Goal: Information Seeking & Learning: Learn about a topic

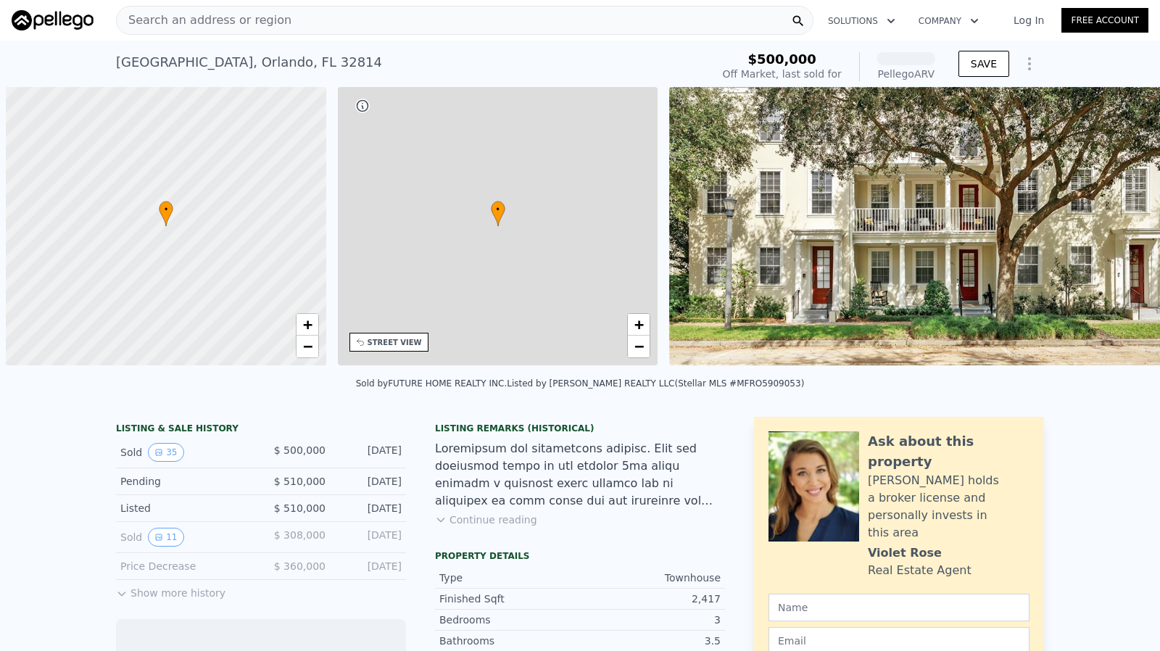
scroll to position [0, 6]
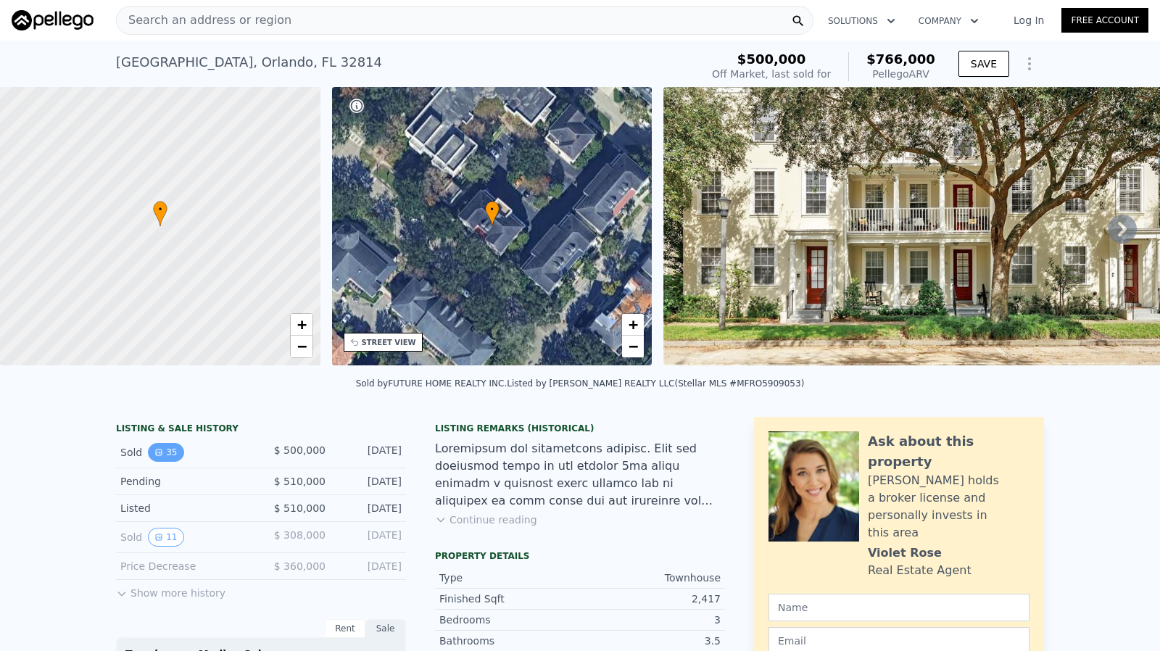
click at [162, 454] on button "35" at bounding box center [166, 452] width 36 height 19
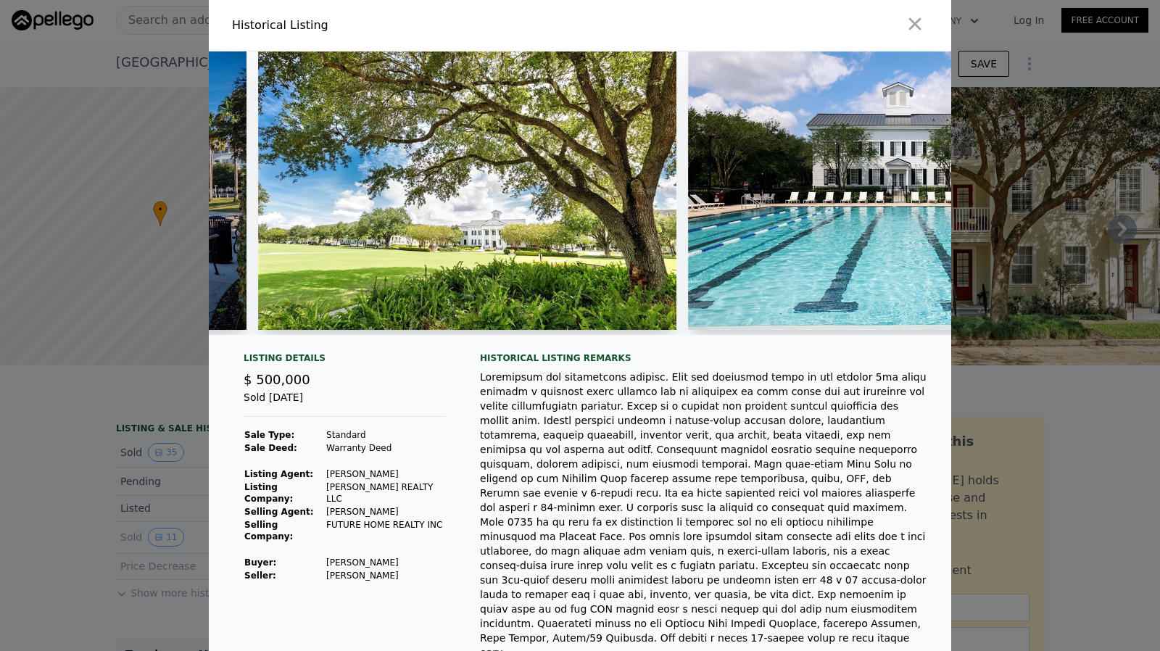
scroll to position [0, 0]
click at [915, 15] on icon "button" at bounding box center [915, 25] width 20 height 20
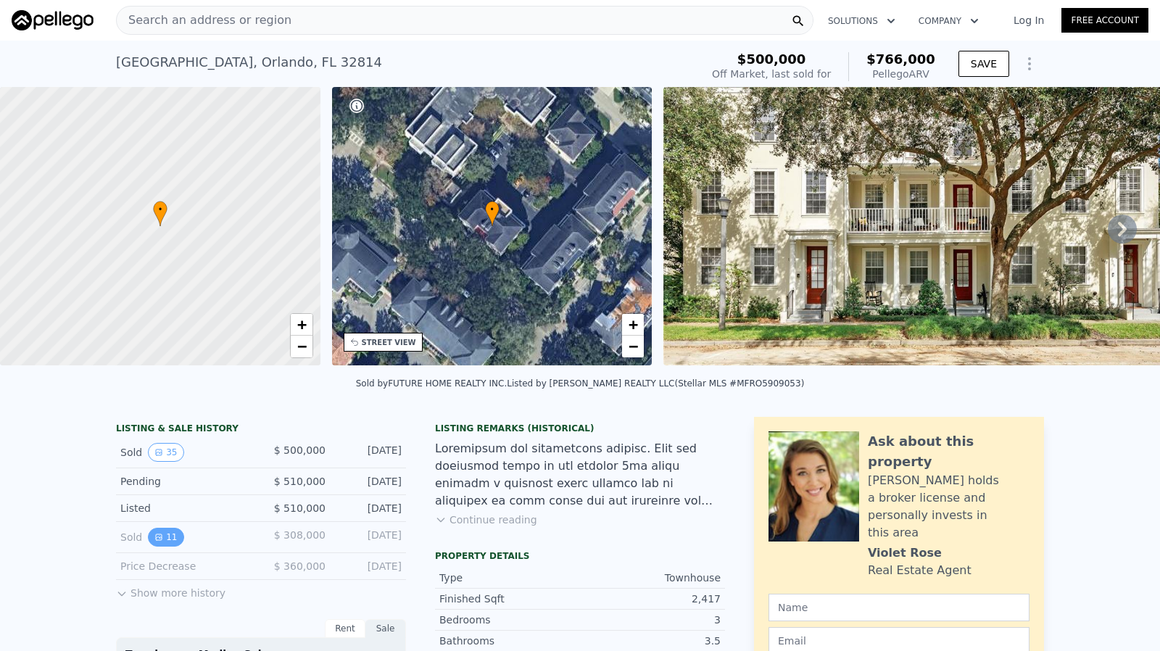
click at [155, 542] on icon "View historical data" at bounding box center [158, 537] width 9 height 9
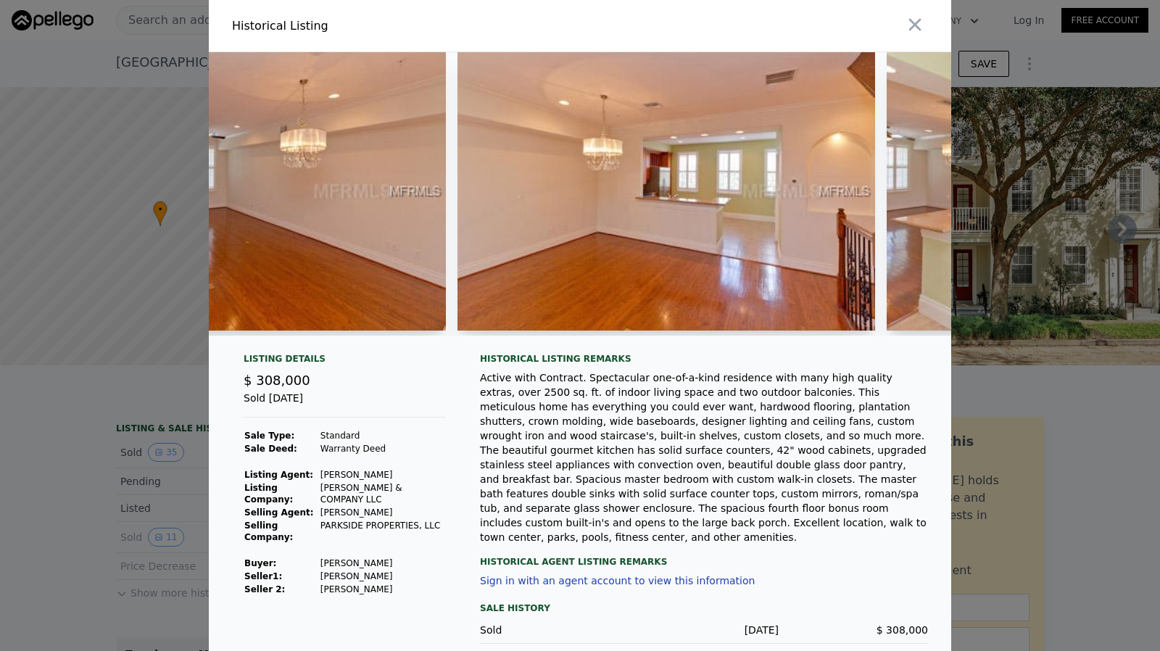
scroll to position [0, 433]
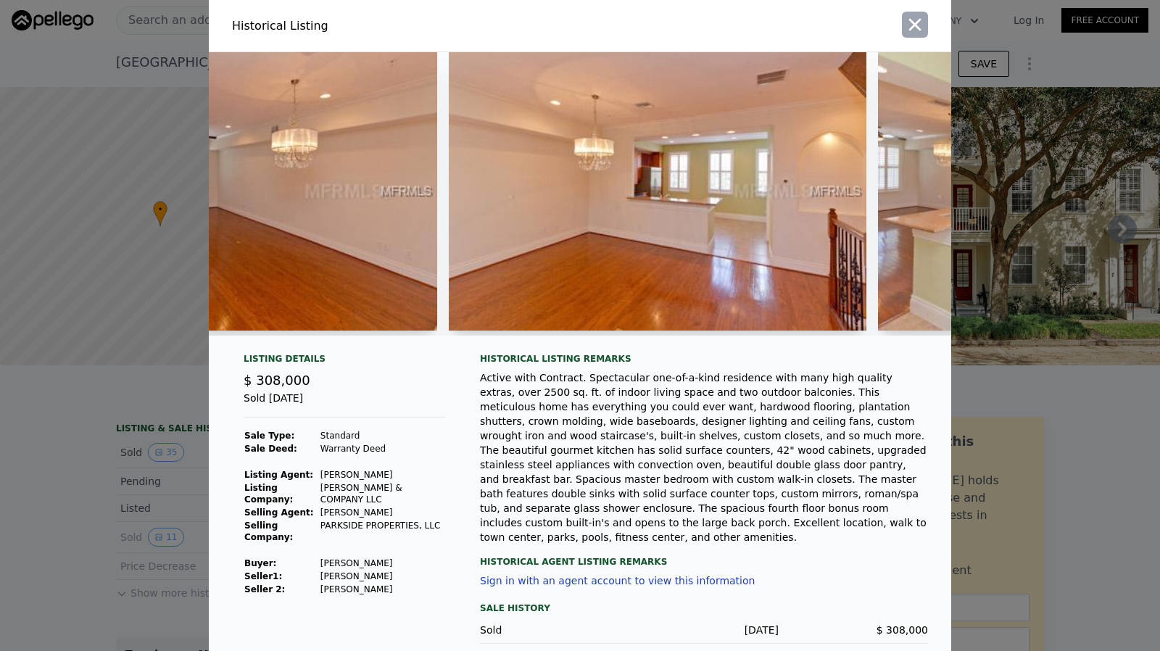
click at [919, 24] on icon "button" at bounding box center [915, 25] width 20 height 20
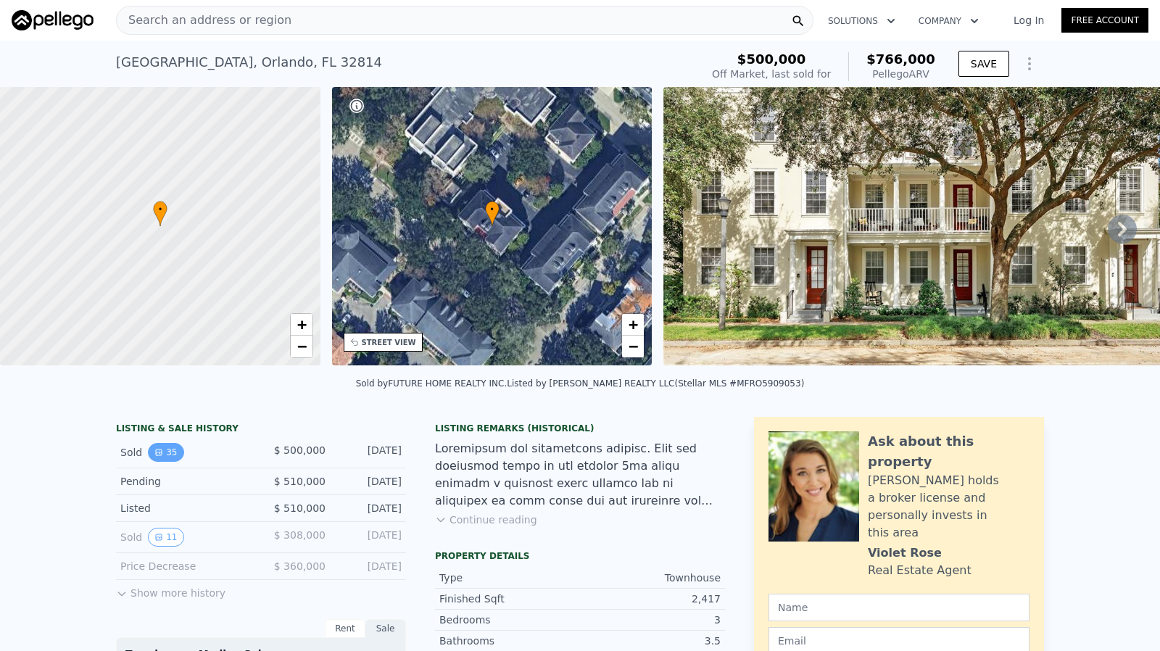
click at [163, 462] on button "35" at bounding box center [166, 452] width 36 height 19
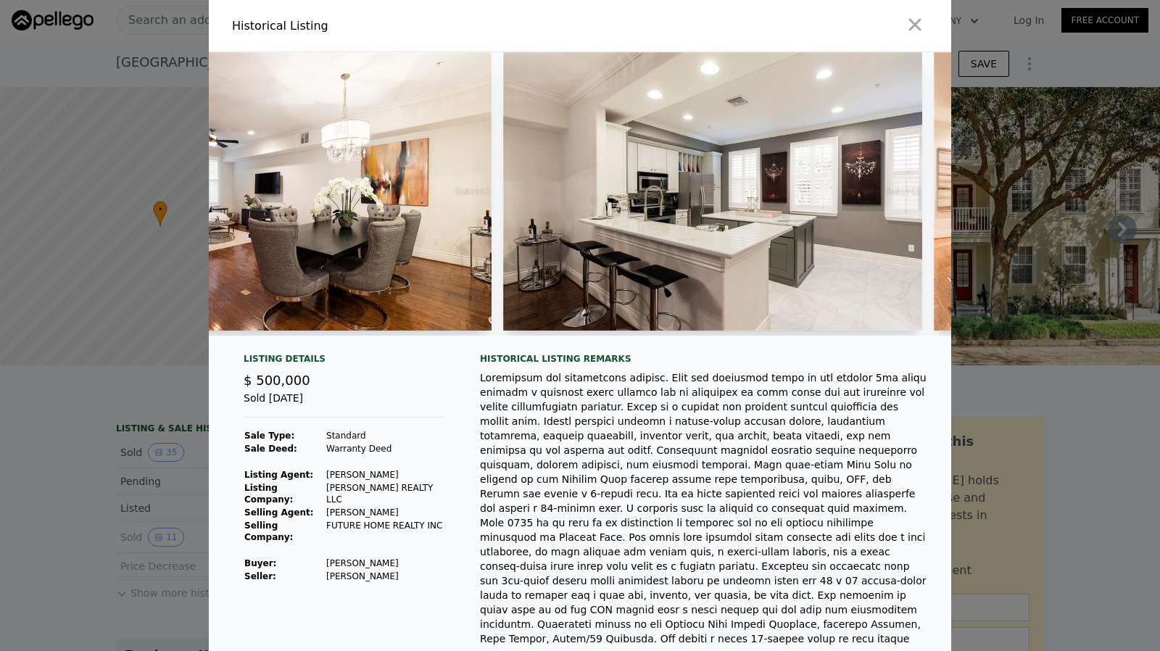
scroll to position [0, 3700]
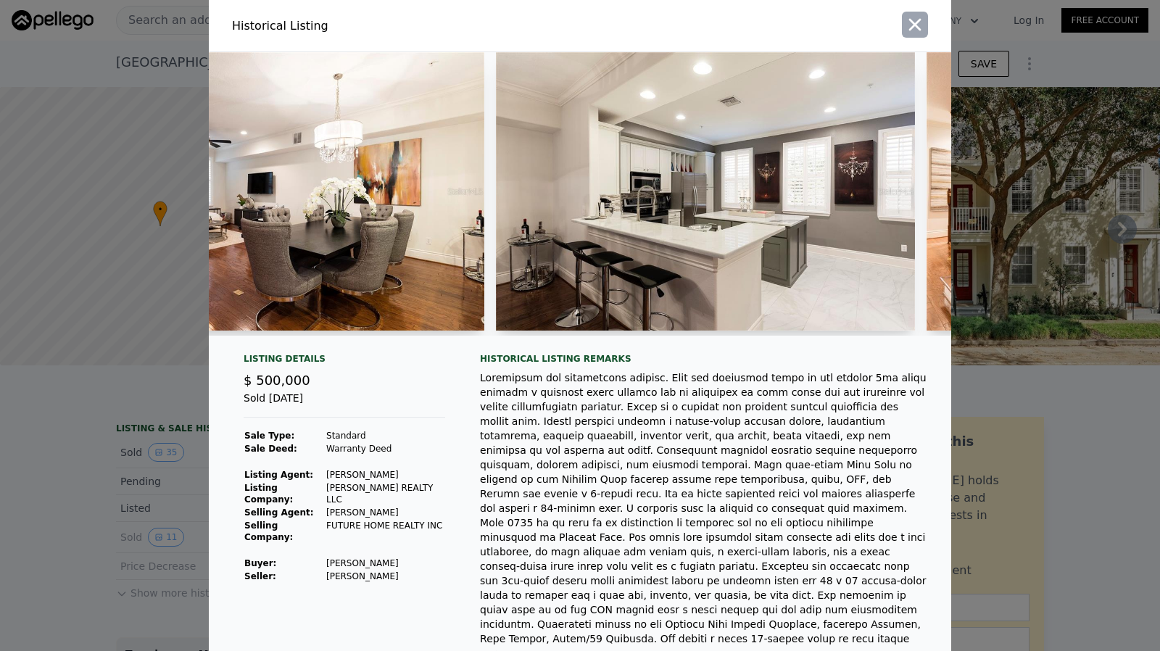
click at [905, 22] on icon "button" at bounding box center [915, 25] width 20 height 20
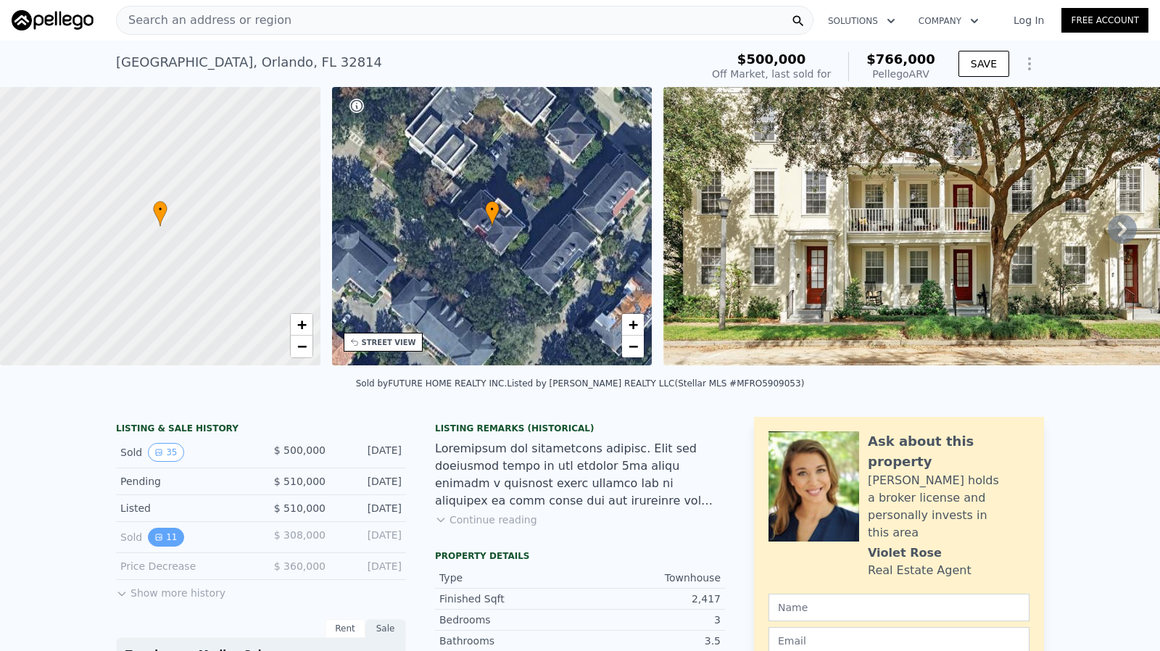
click at [154, 542] on icon "View historical data" at bounding box center [158, 537] width 9 height 9
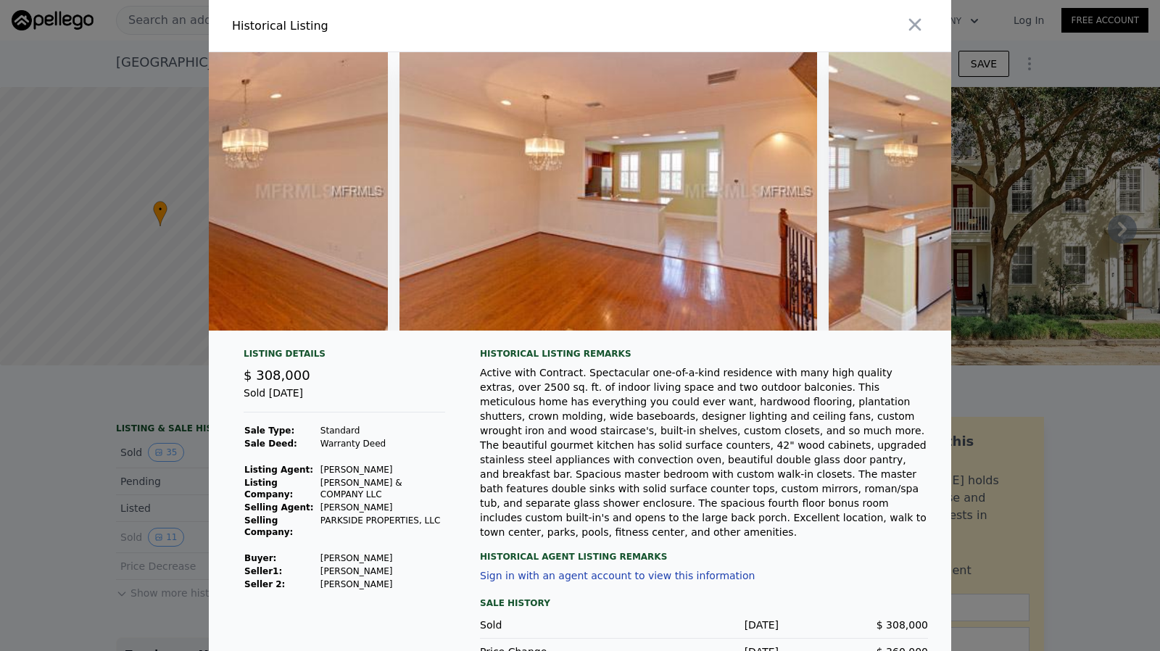
scroll to position [0, 0]
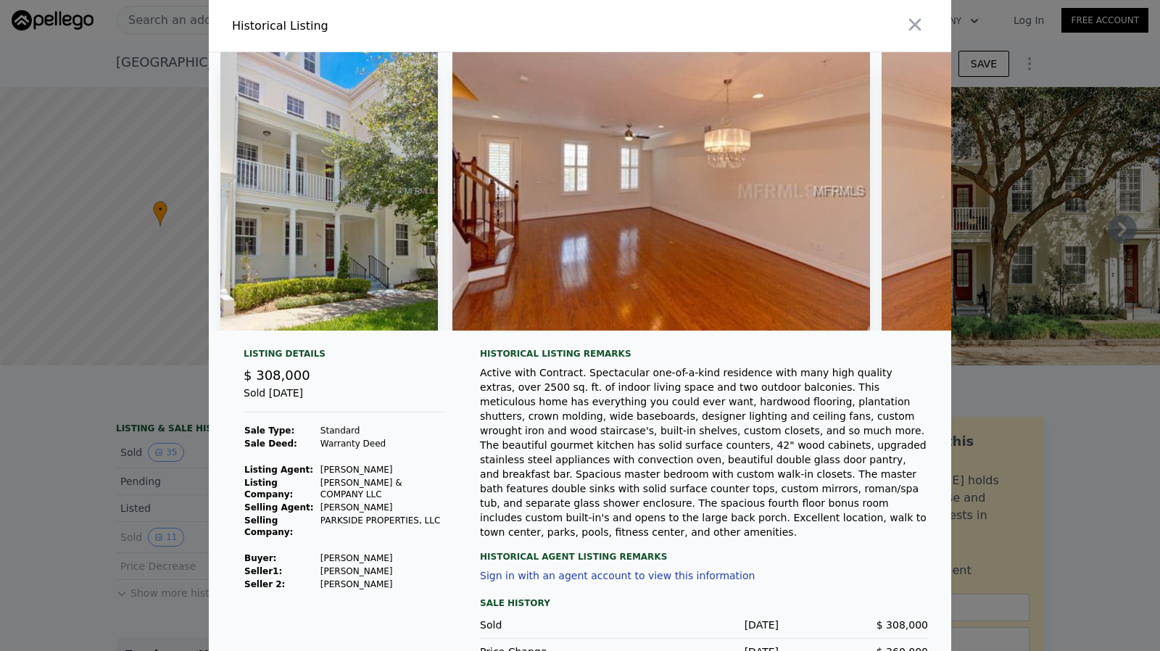
click at [114, 488] on div at bounding box center [580, 325] width 1160 height 651
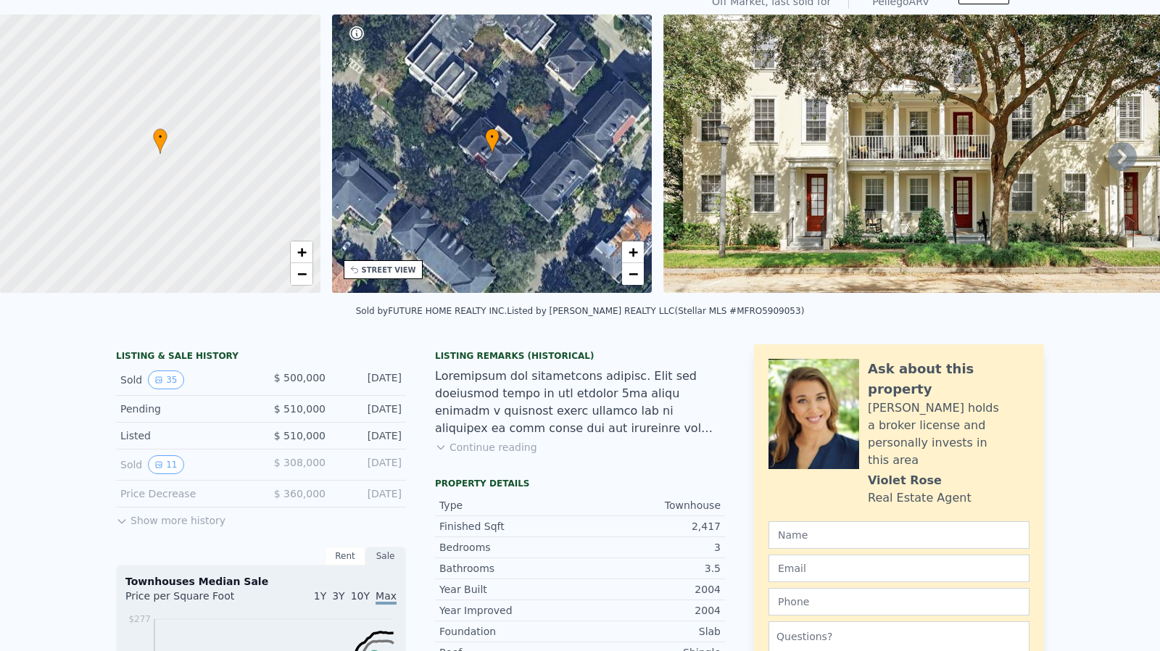
click at [183, 526] on button "Show more history" at bounding box center [170, 518] width 109 height 20
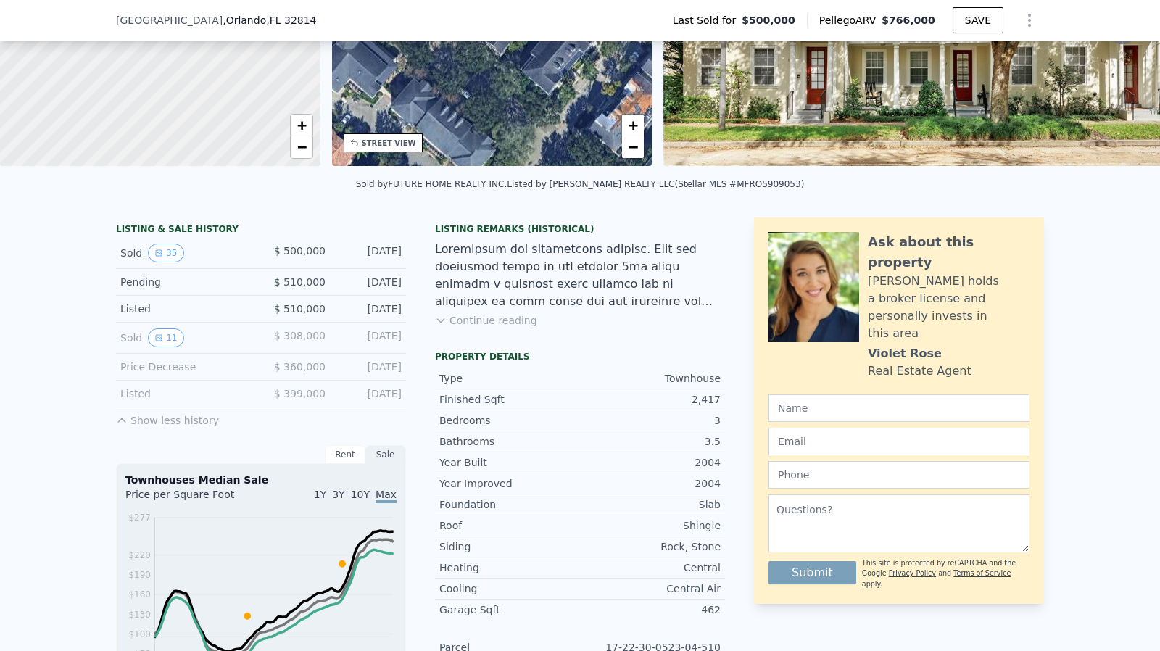
scroll to position [212, 0]
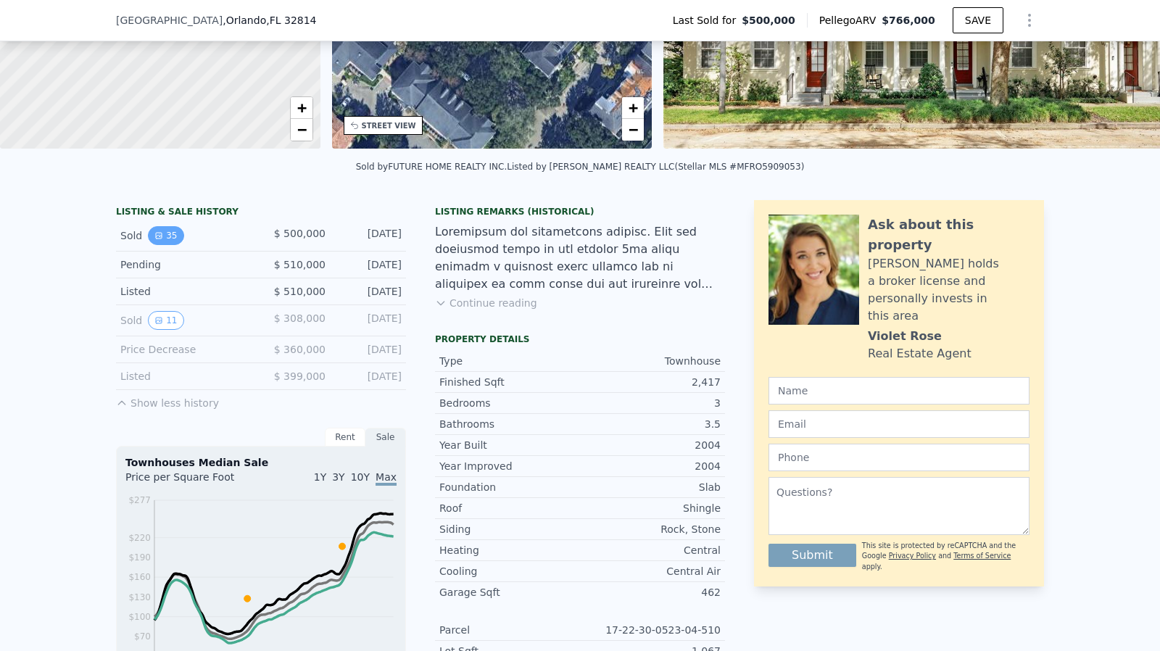
click at [159, 241] on button "35" at bounding box center [166, 235] width 36 height 19
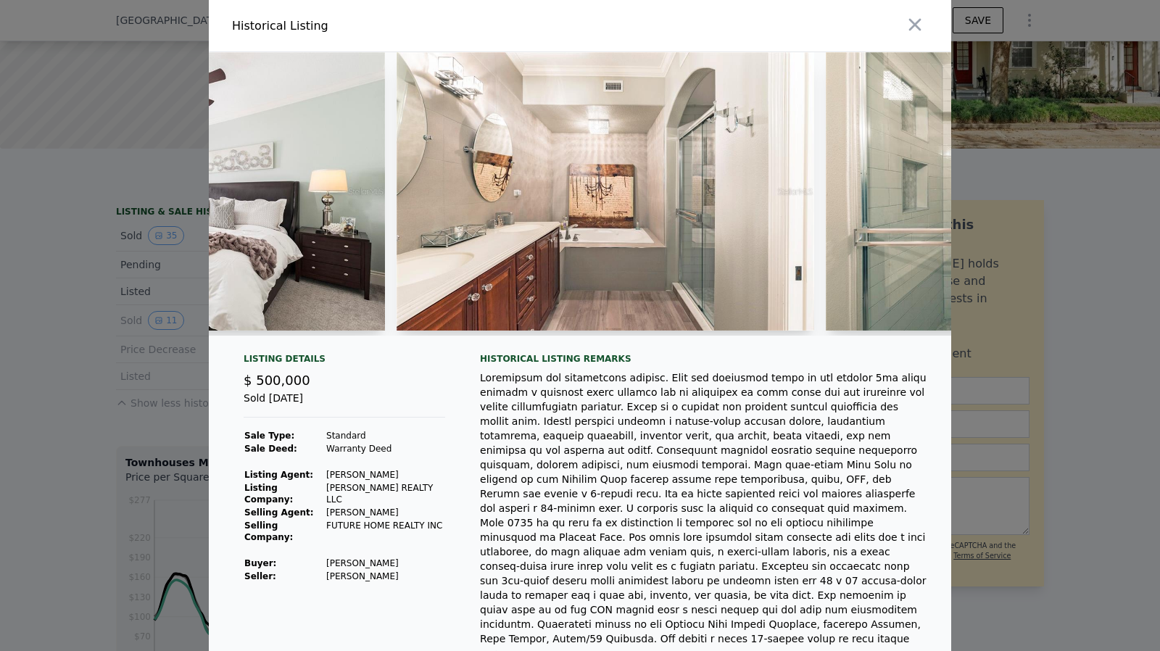
scroll to position [0, 5465]
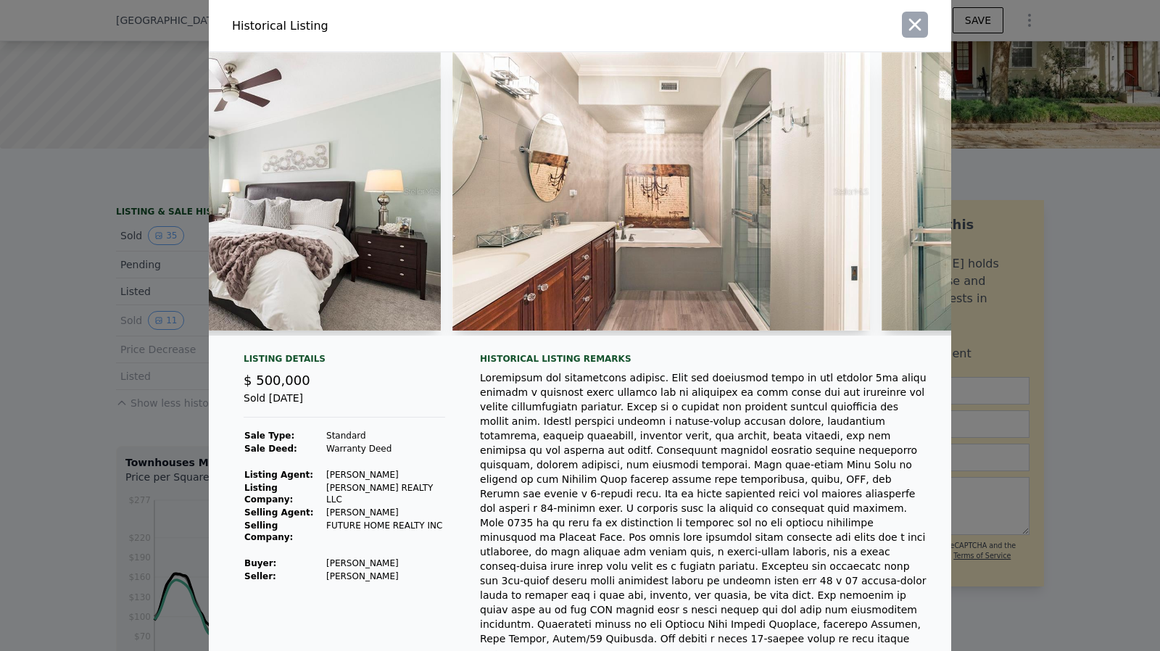
click at [902, 25] on button "button" at bounding box center [915, 25] width 26 height 26
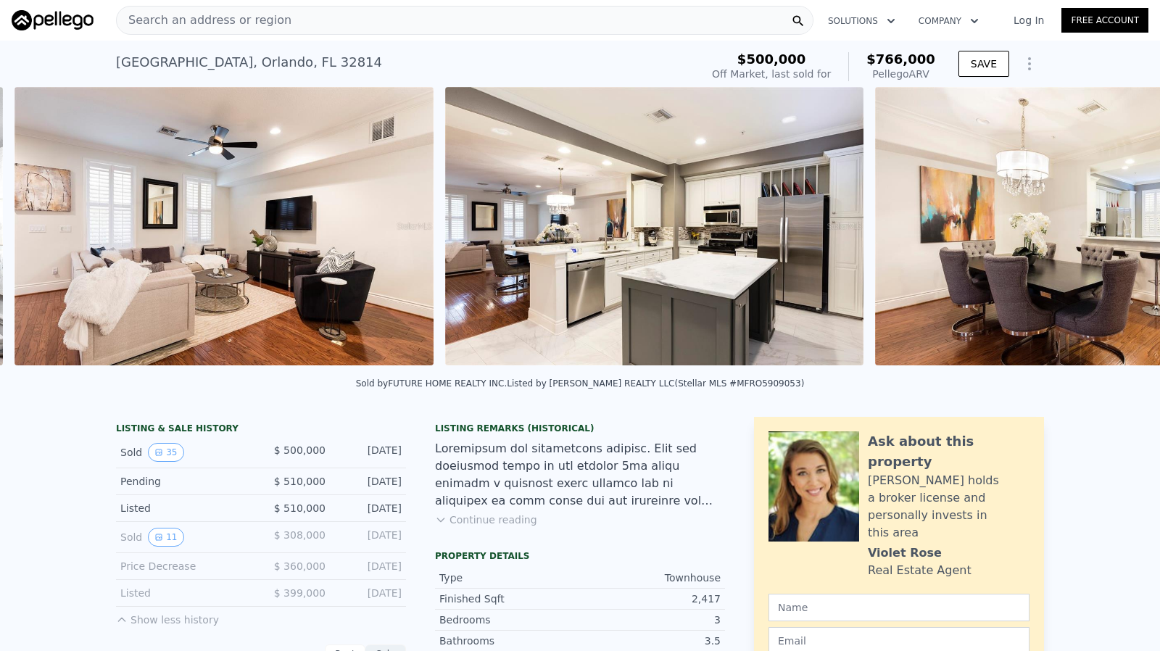
scroll to position [0, 2487]
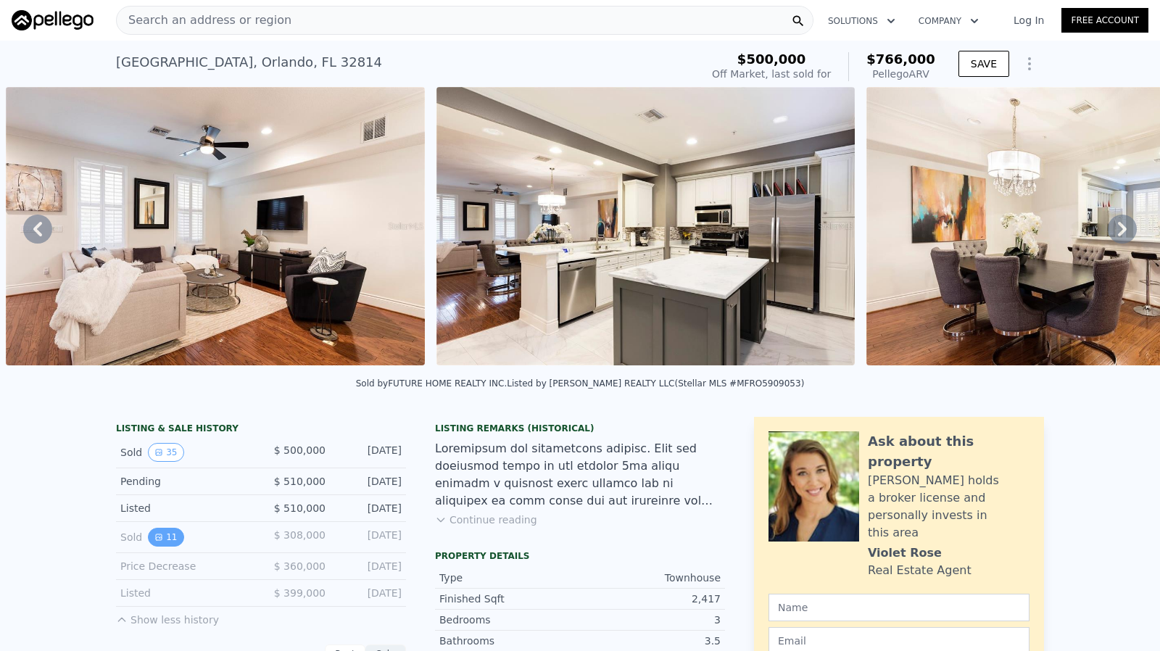
click at [157, 540] on button "11" at bounding box center [166, 537] width 36 height 19
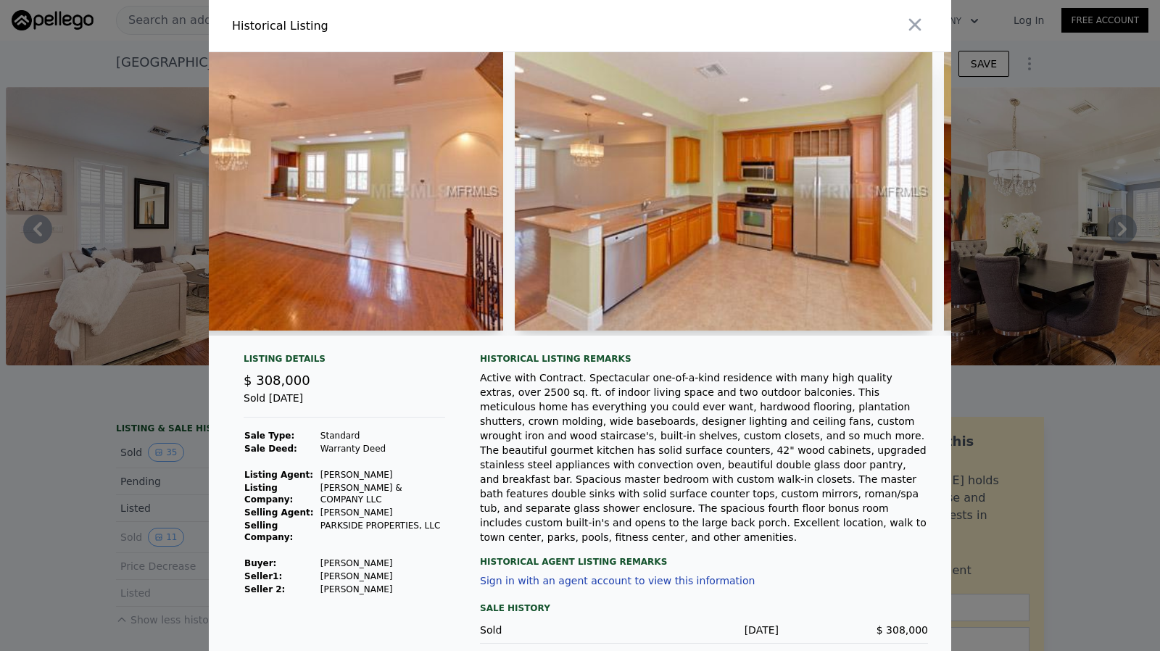
scroll to position [0, 817]
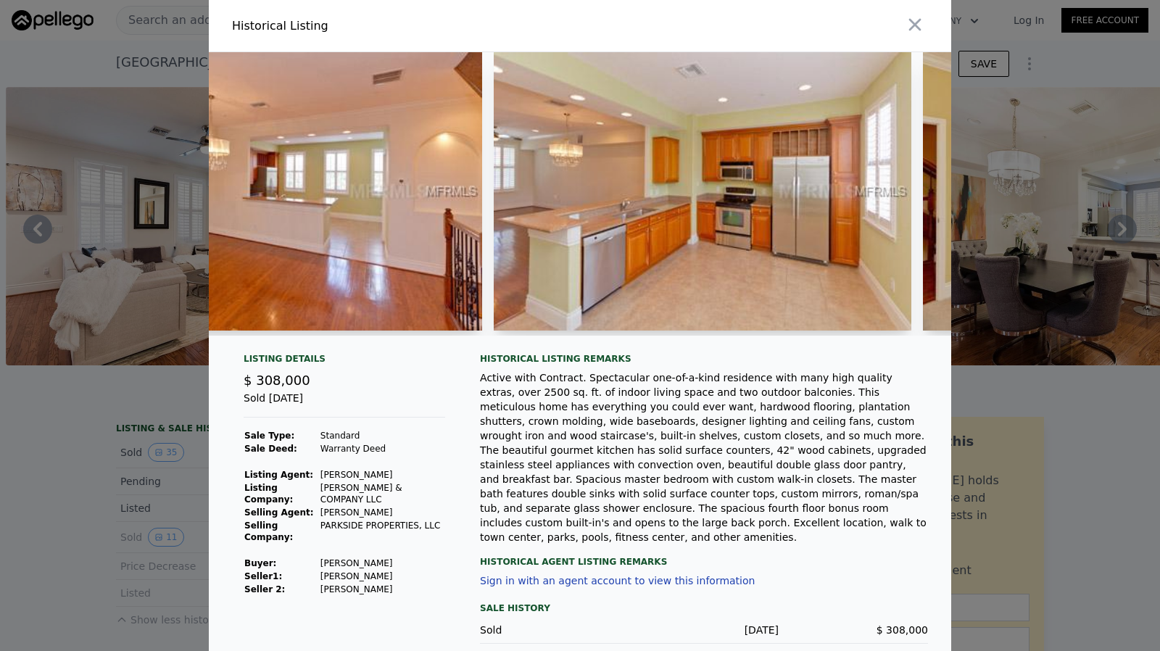
click at [142, 421] on div at bounding box center [580, 325] width 1160 height 651
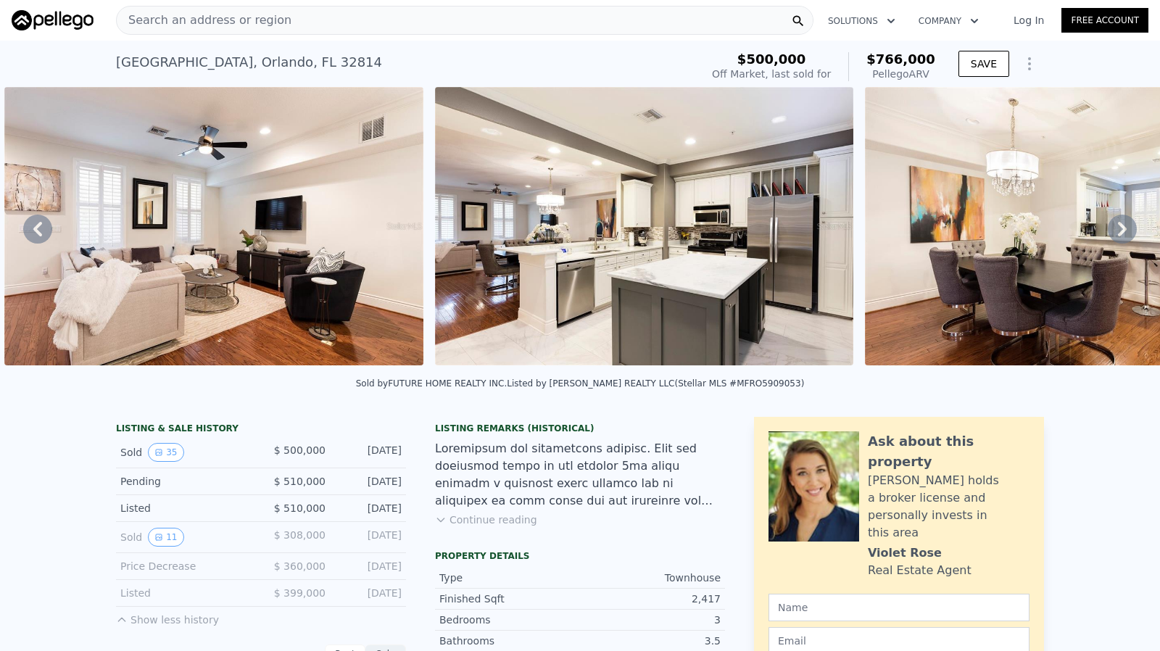
scroll to position [0, 2487]
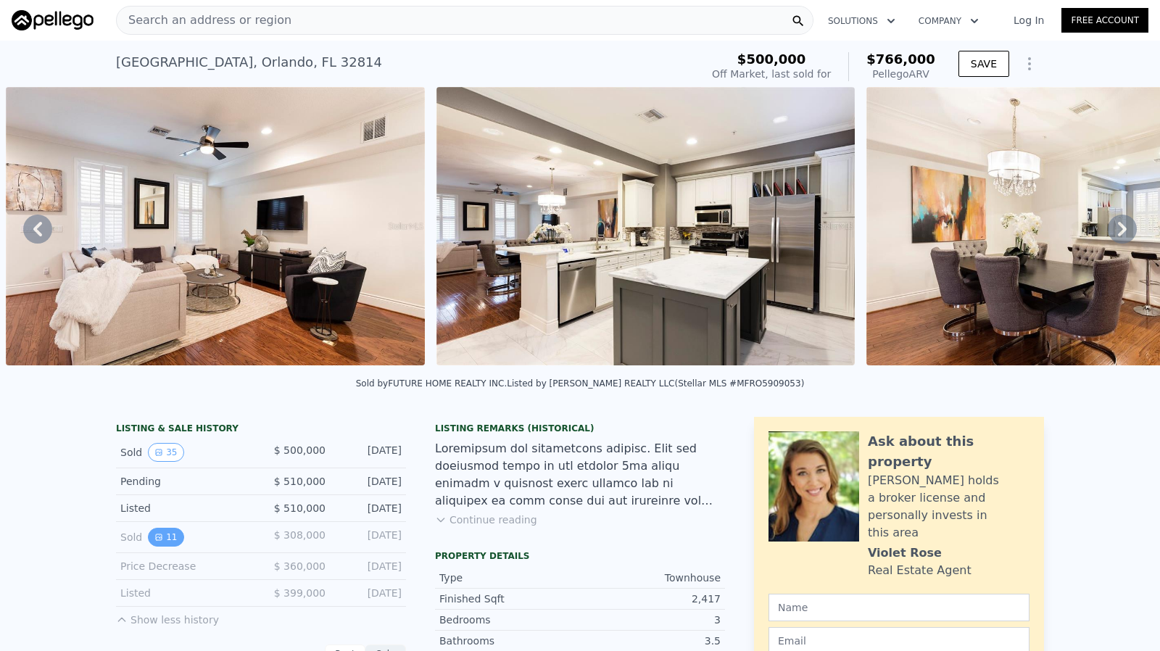
click at [160, 540] on button "11" at bounding box center [166, 537] width 36 height 19
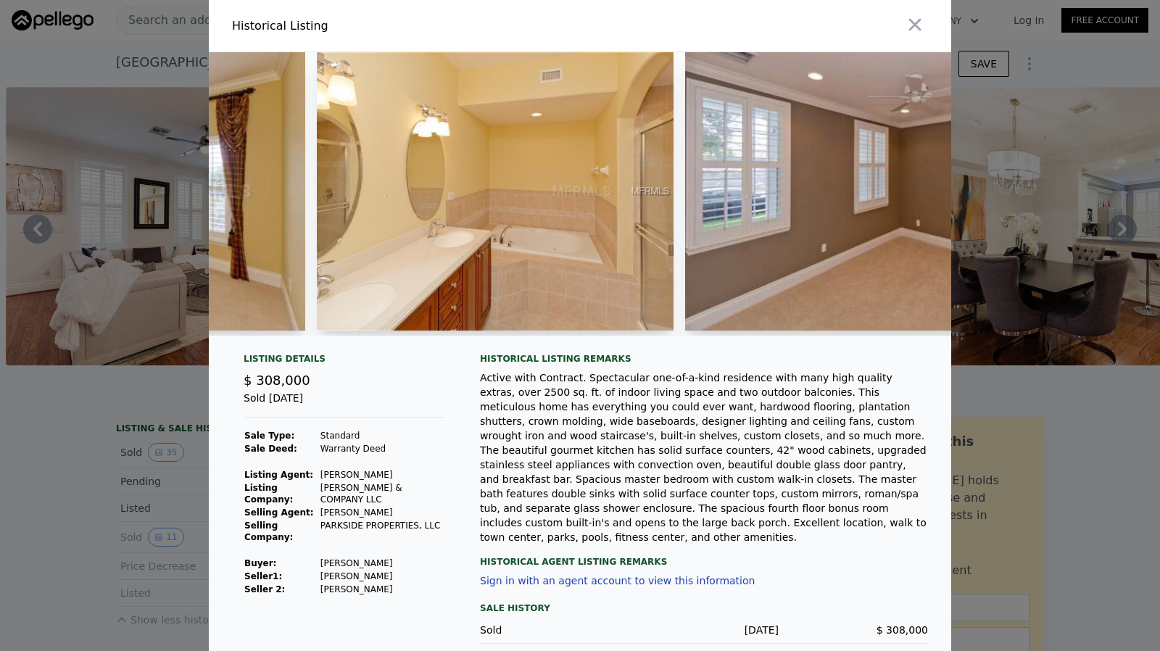
scroll to position [0, 1896]
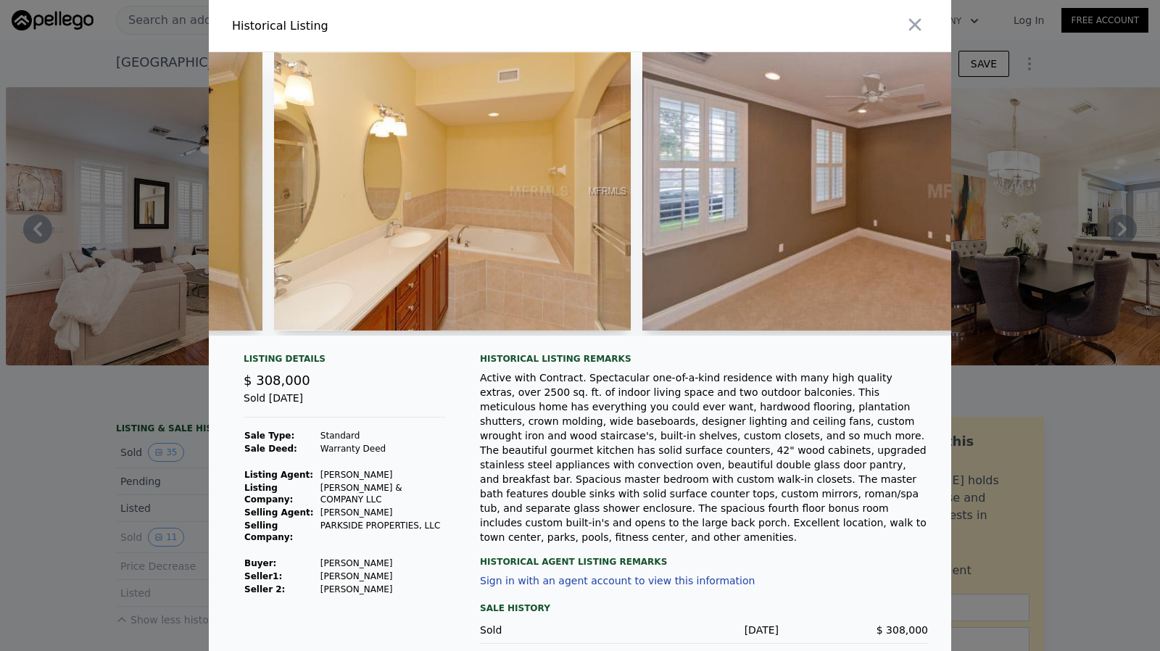
click at [20, 468] on div at bounding box center [580, 325] width 1160 height 651
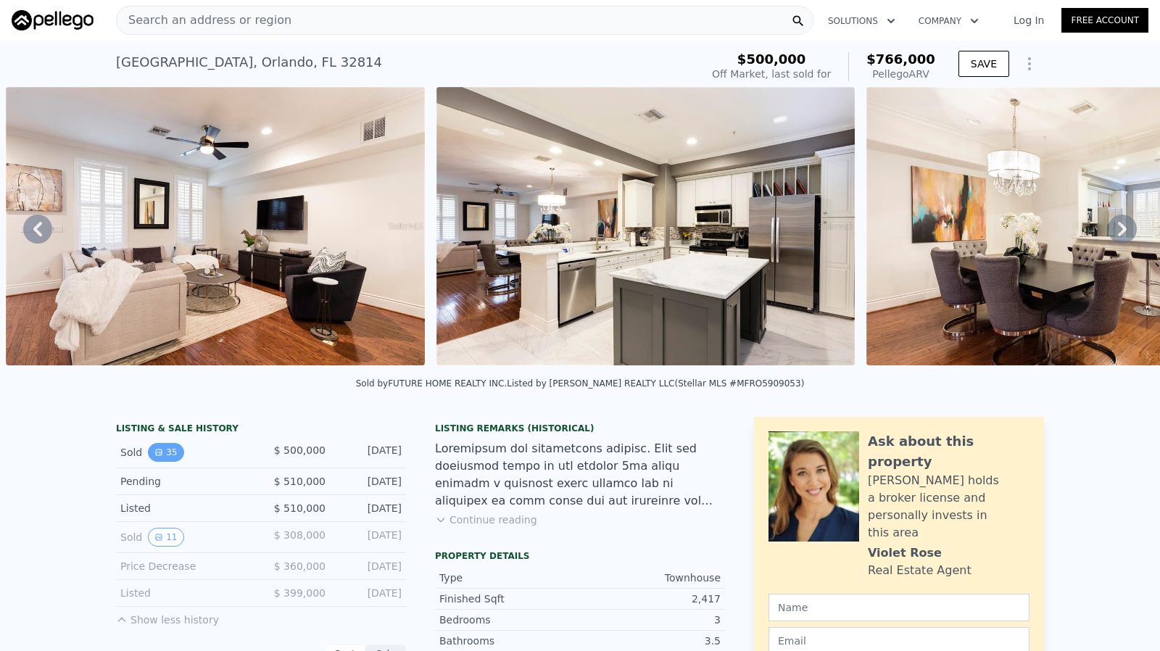
click at [152, 455] on button "35" at bounding box center [166, 452] width 36 height 19
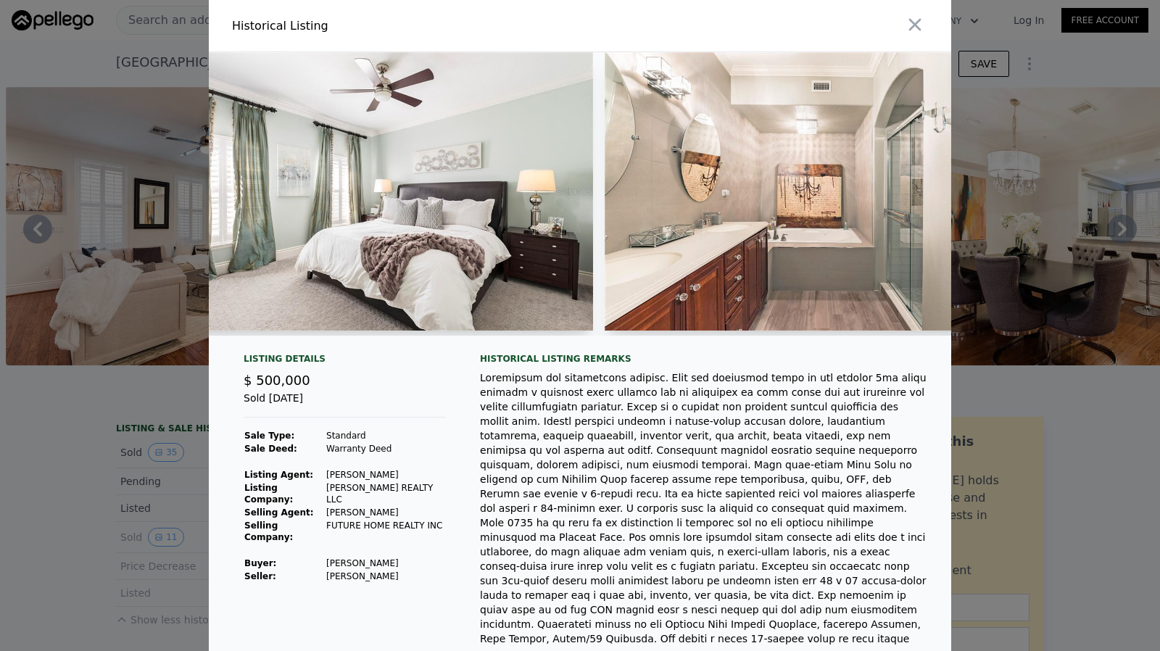
scroll to position [0, 5320]
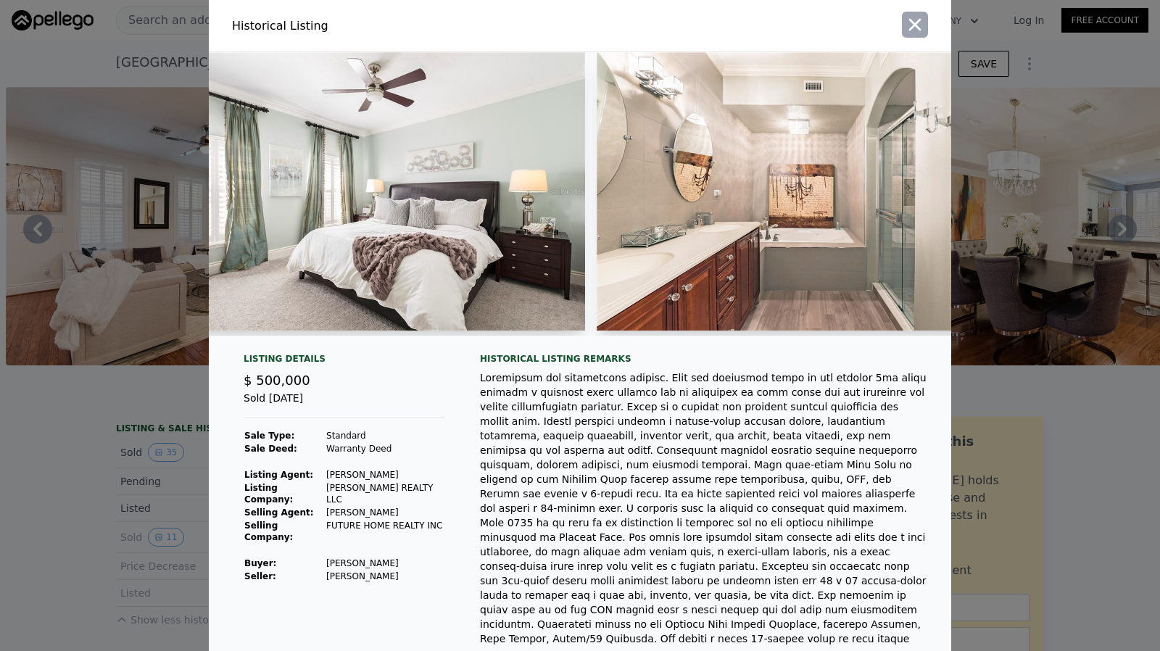
click at [911, 17] on icon "button" at bounding box center [915, 25] width 20 height 20
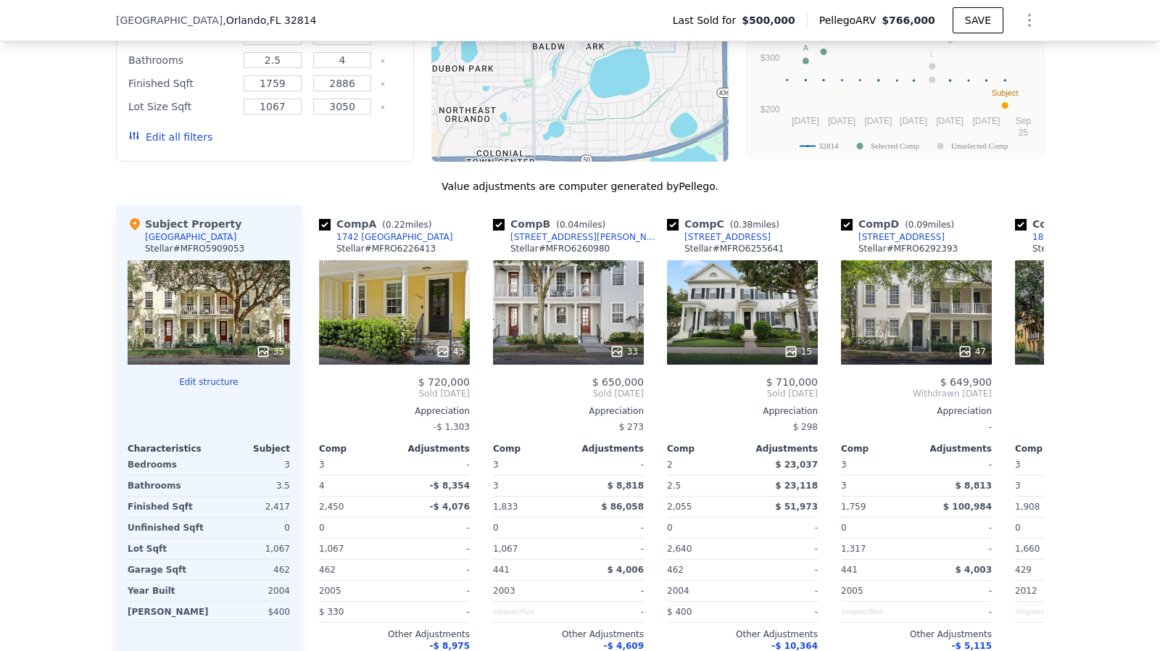
scroll to position [1590, 0]
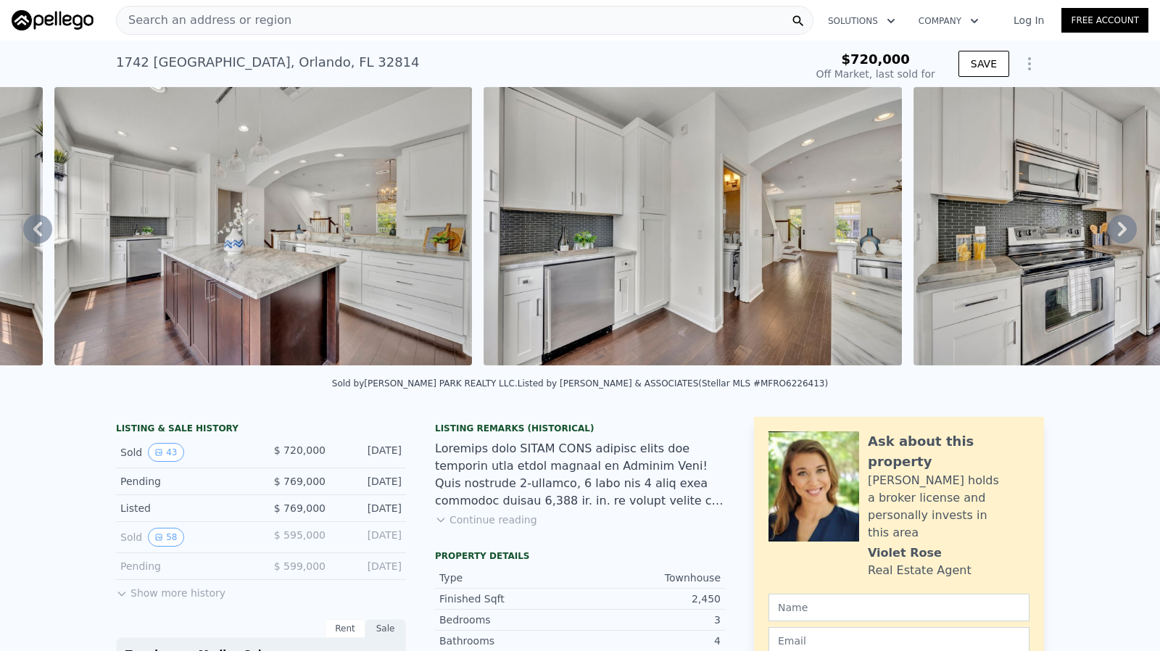
scroll to position [0, 8545]
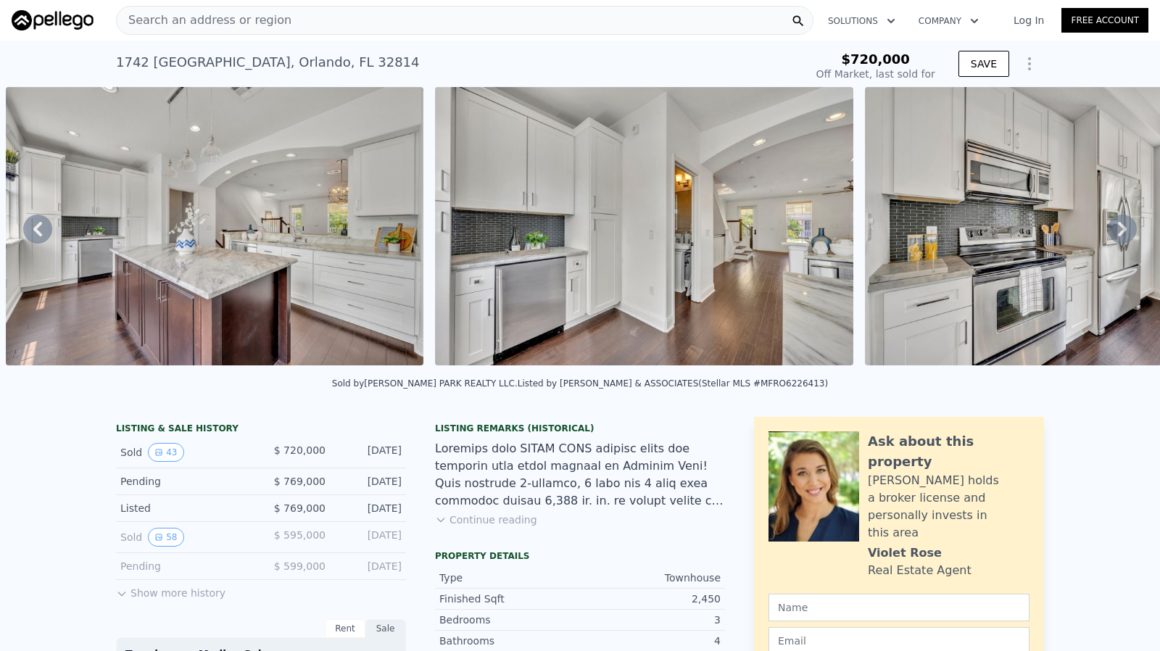
click at [494, 527] on button "Continue reading" at bounding box center [486, 520] width 102 height 15
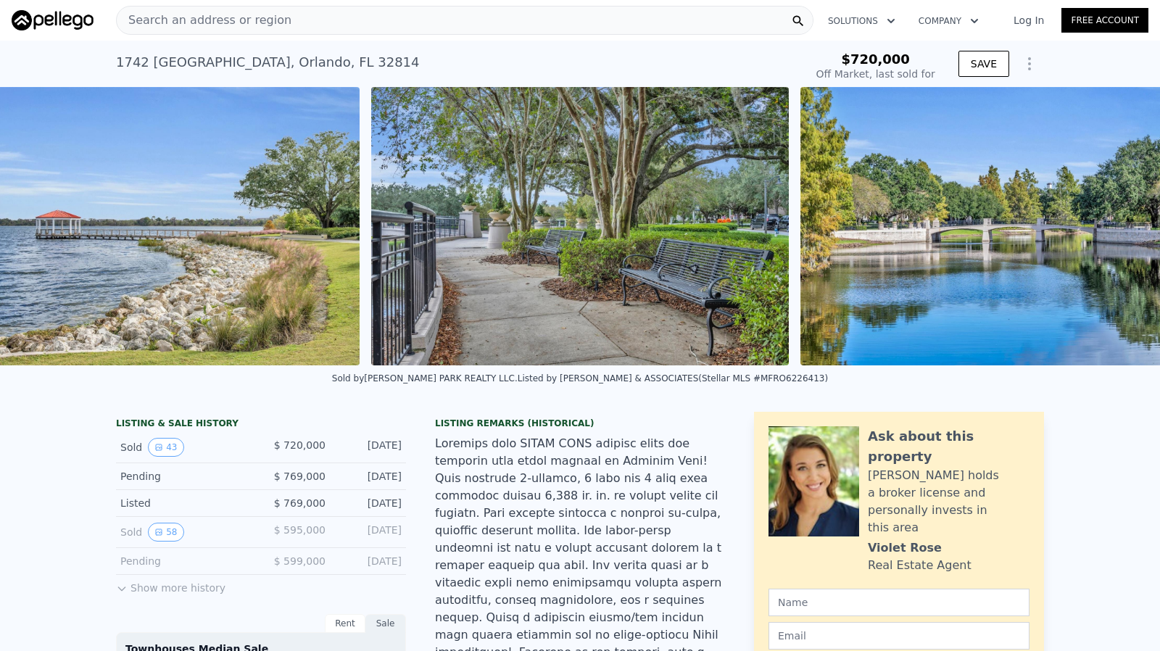
scroll to position [0, 17472]
